Goal: Information Seeking & Learning: Learn about a topic

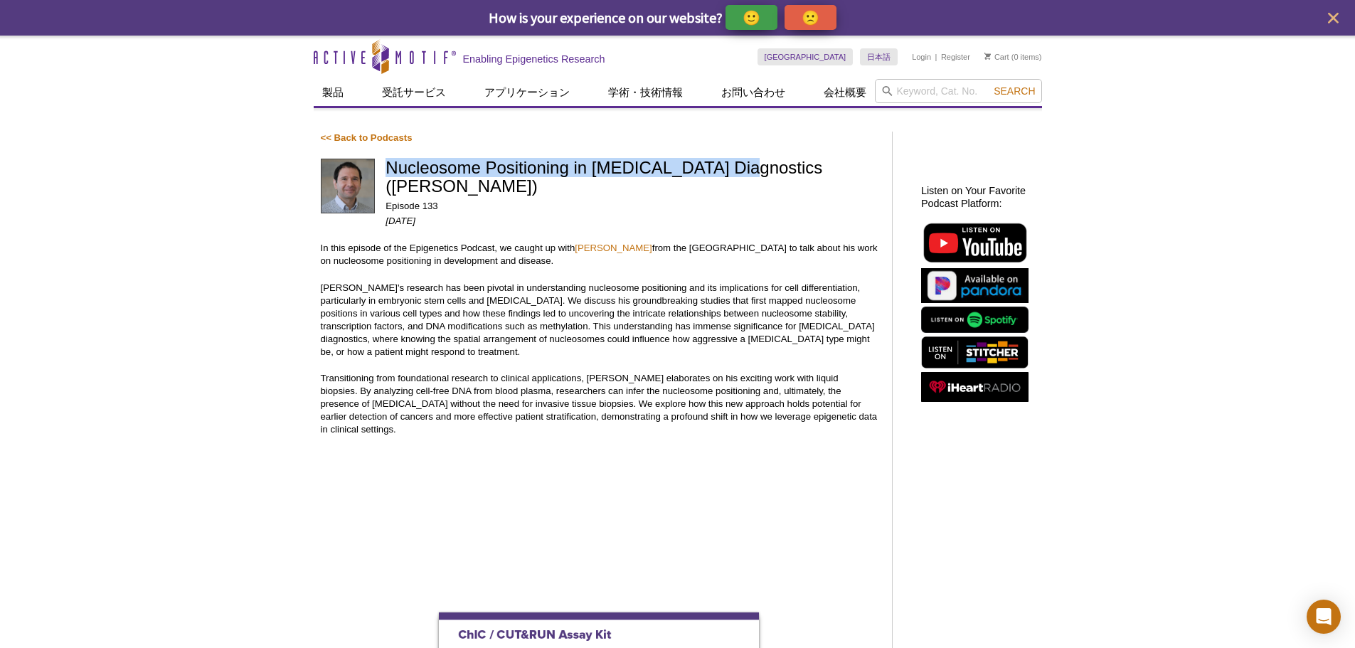
drag, startPoint x: 390, startPoint y: 184, endPoint x: 736, endPoint y: 169, distance: 345.9
click at [736, 169] on h1 "Nucleosome Positioning in [MEDICAL_DATA] Diagnostics ([PERSON_NAME])" at bounding box center [631, 178] width 492 height 39
copy h1 "Nucleosome Positioning in Cancer Diagnostics"
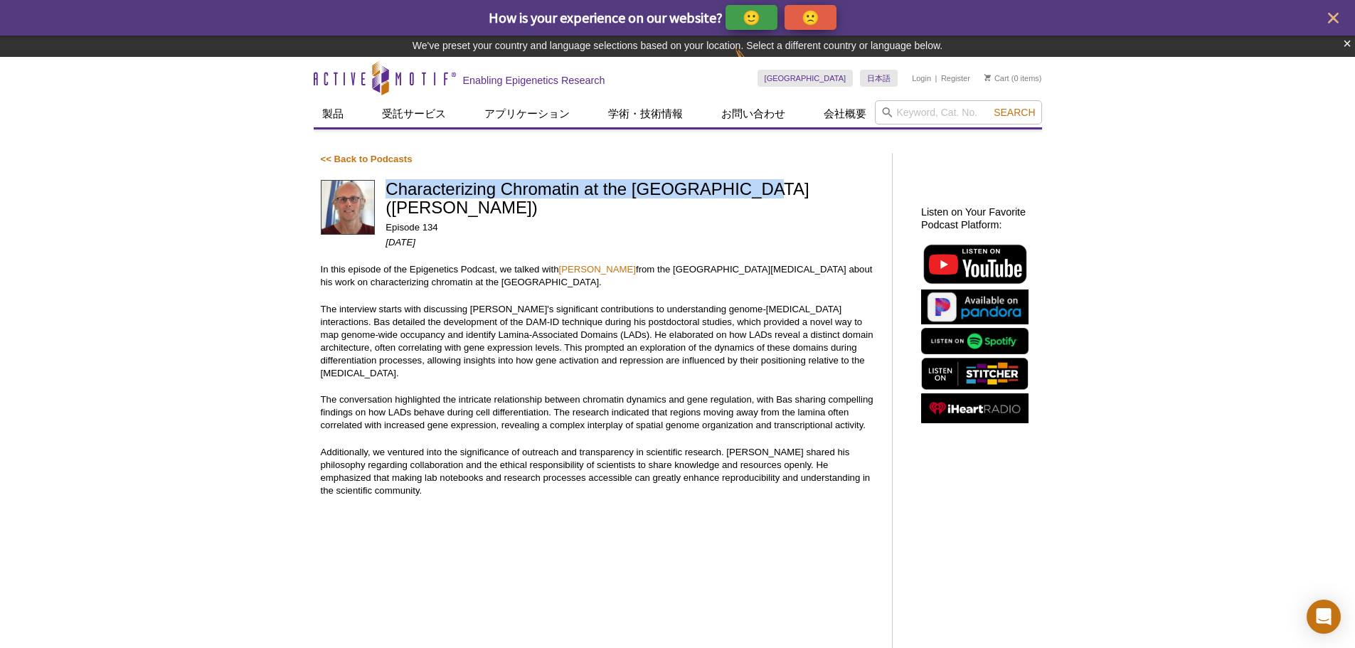
drag, startPoint x: 388, startPoint y: 187, endPoint x: 749, endPoint y: 187, distance: 361.2
click at [749, 187] on h1 "Characterizing Chromatin at the [GEOGRAPHIC_DATA] ([PERSON_NAME])" at bounding box center [631, 199] width 492 height 39
copy h1 "Characterizing Chromatin at the [GEOGRAPHIC_DATA]"
